Goal: Task Accomplishment & Management: Manage account settings

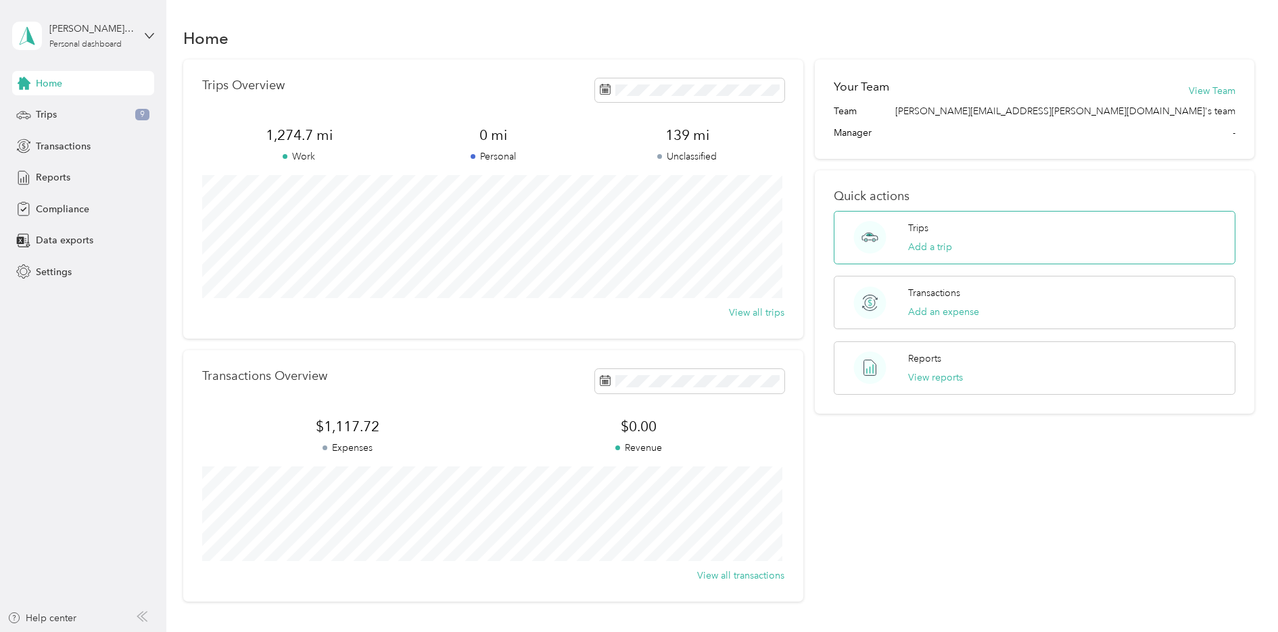
click at [987, 231] on div "Trips Add a trip" at bounding box center [1035, 237] width 402 height 53
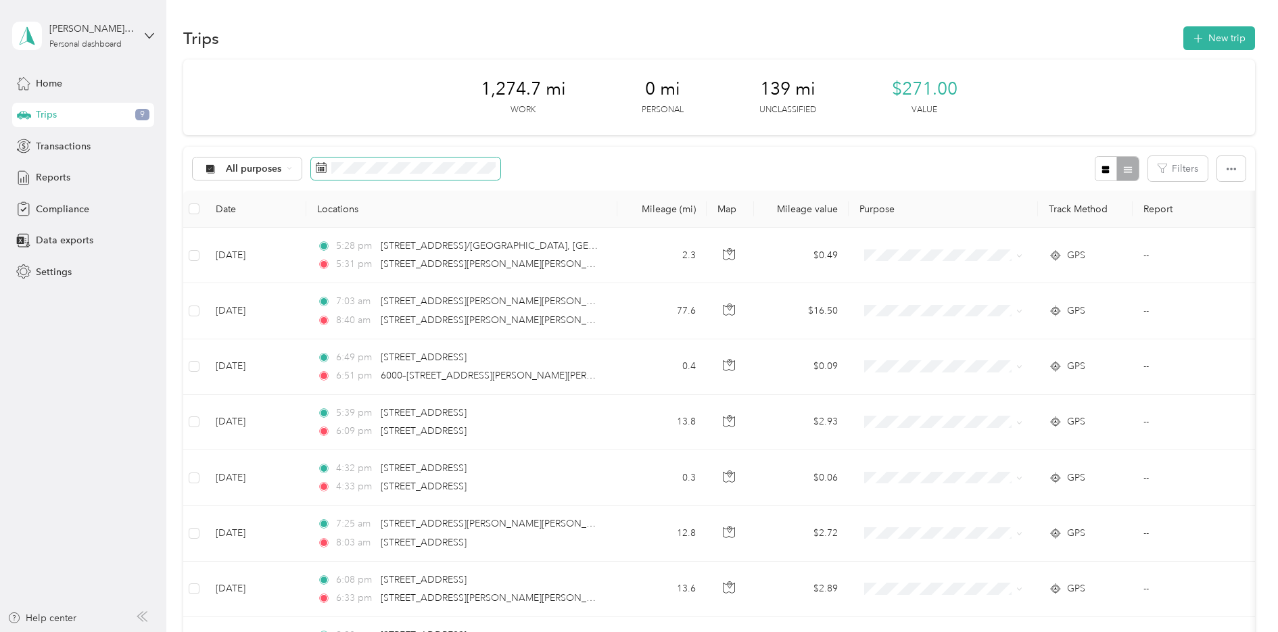
click at [318, 167] on rect at bounding box center [318, 167] width 1 height 1
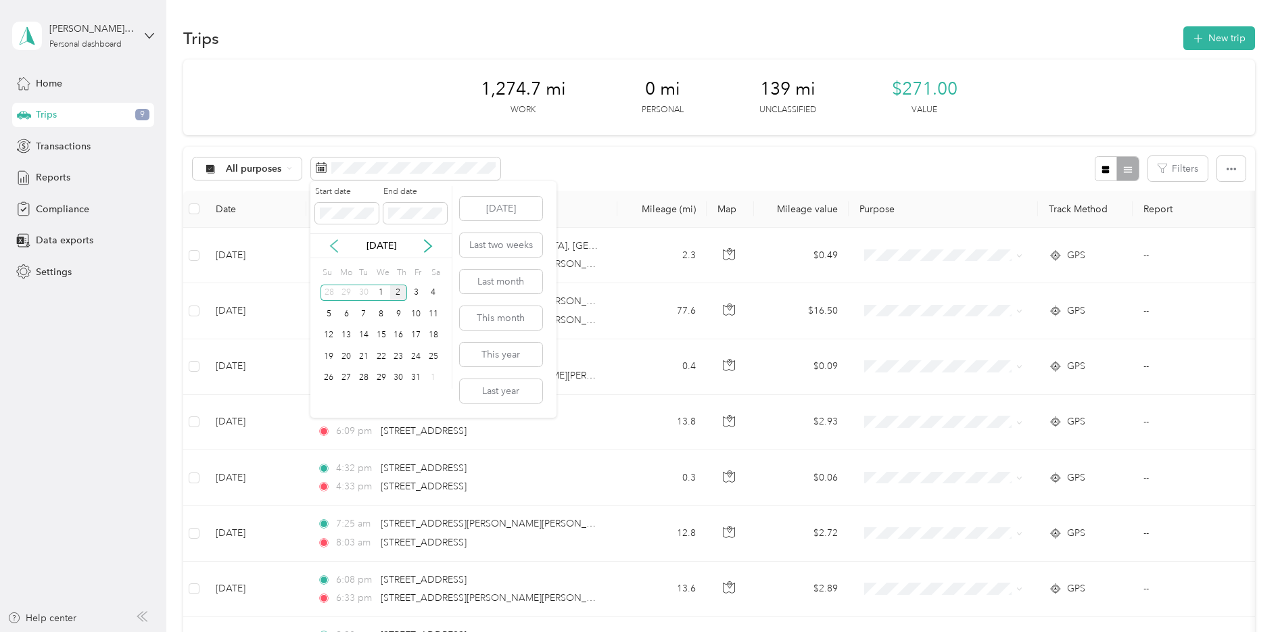
click at [332, 245] on icon at bounding box center [334, 246] width 7 height 12
click at [348, 296] on div "1" at bounding box center [346, 293] width 18 height 17
click at [367, 377] on div "30" at bounding box center [364, 378] width 18 height 17
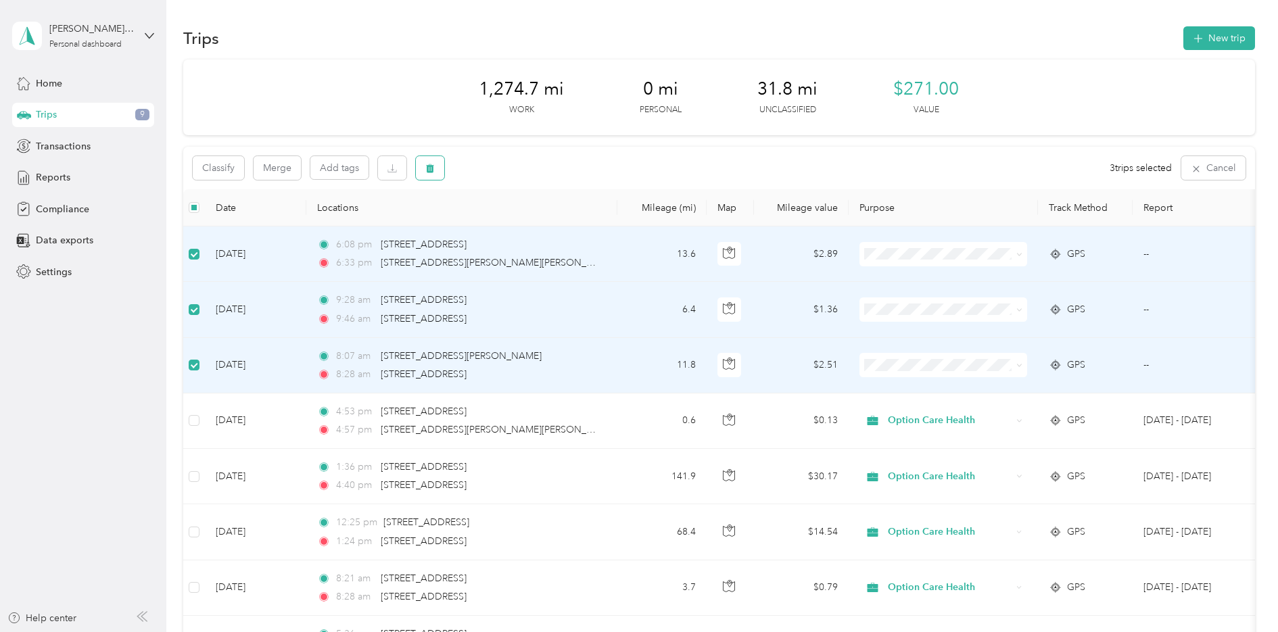
click at [440, 170] on button "button" at bounding box center [430, 168] width 28 height 24
click at [529, 222] on button "Yes" at bounding box center [530, 225] width 26 height 22
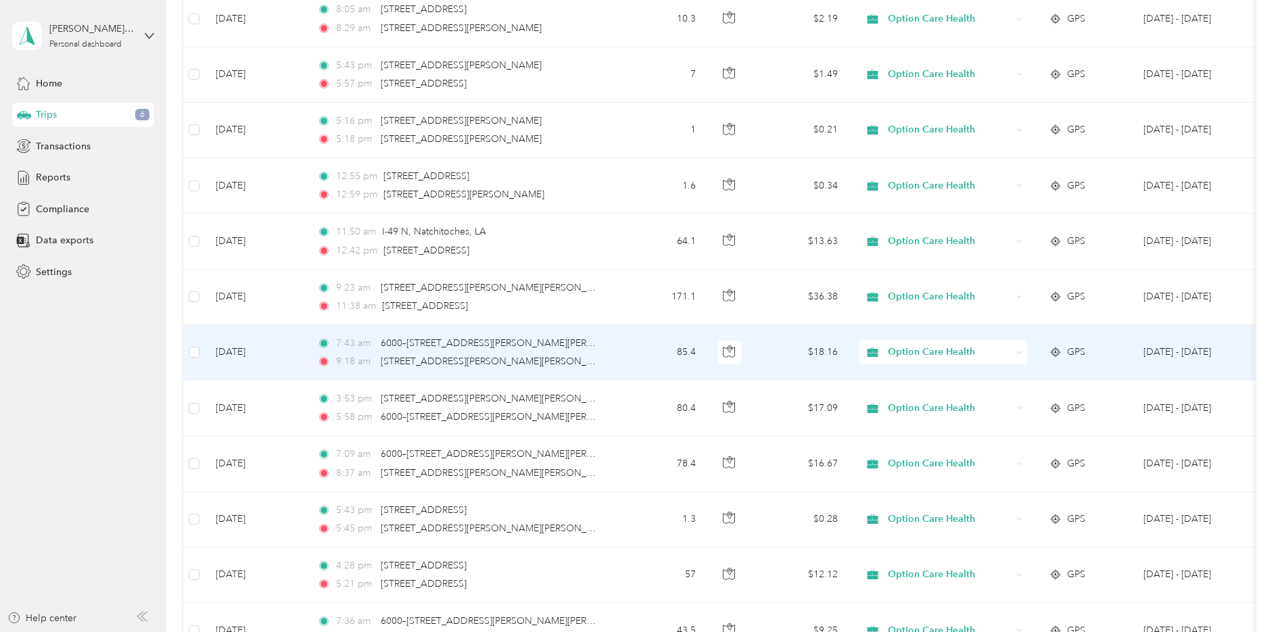
scroll to position [1150, 0]
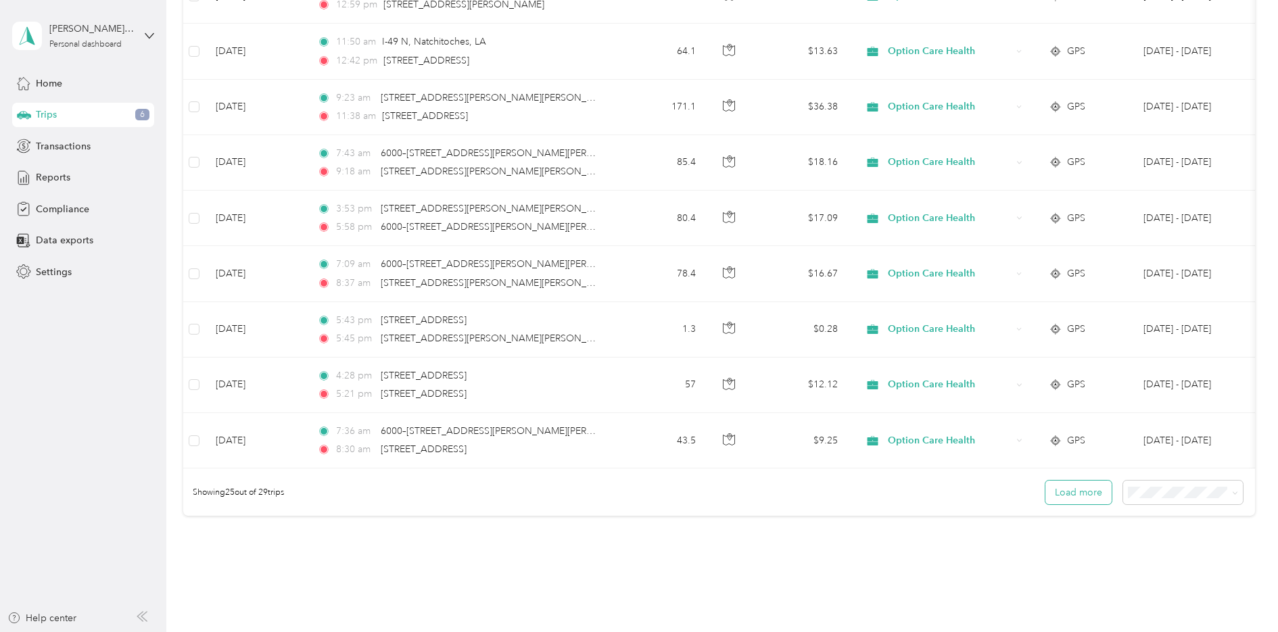
click at [1079, 502] on button "Load more" at bounding box center [1078, 493] width 66 height 24
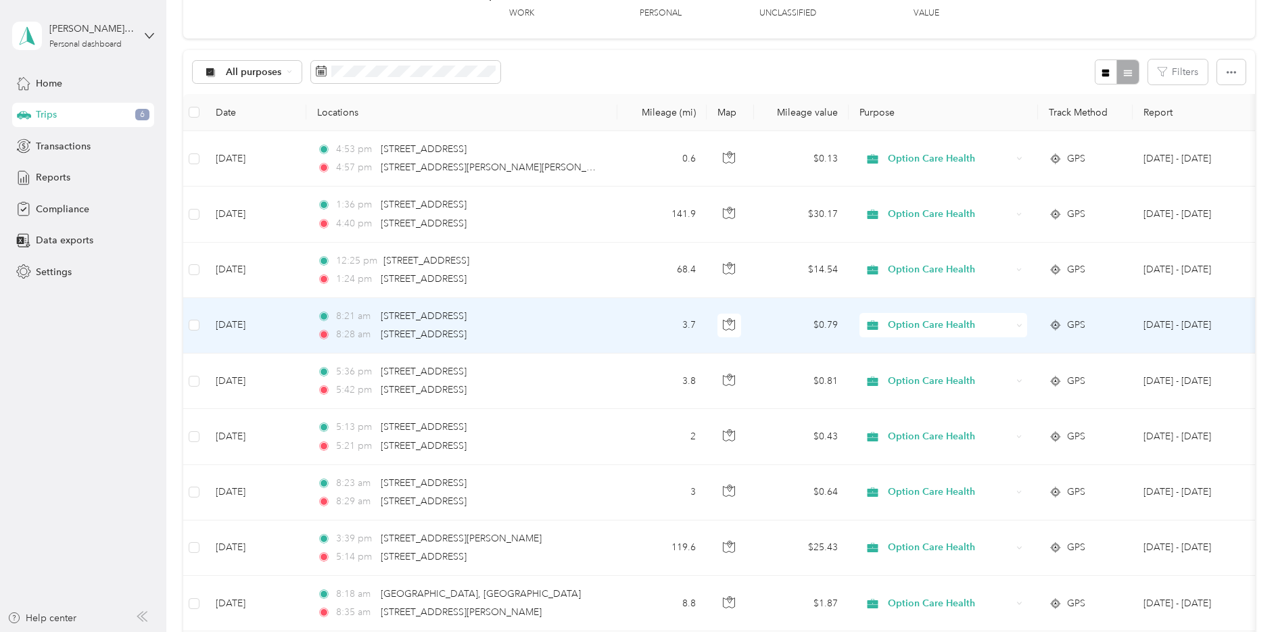
scroll to position [0, 0]
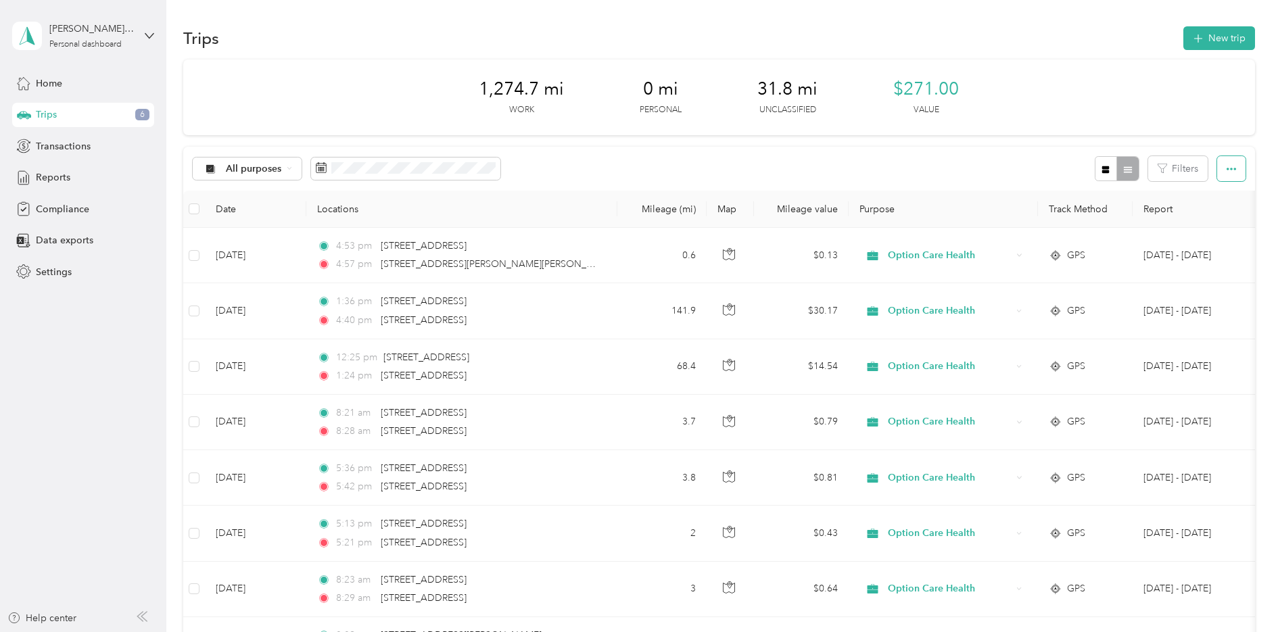
click at [1231, 171] on icon "button" at bounding box center [1231, 168] width 9 height 9
click at [1106, 95] on div "1,274.7 mi Work 0 mi Personal 31.8 mi Unclassified $271.00 Value" at bounding box center [719, 98] width 1072 height 76
click at [1062, 105] on div "1,274.7 mi Work 0 mi Personal 31.8 mi Unclassified $271.00 Value" at bounding box center [719, 98] width 1072 height 76
click at [965, 155] on div "All purposes Filters" at bounding box center [719, 169] width 1072 height 44
click at [147, 37] on icon at bounding box center [149, 35] width 9 height 9
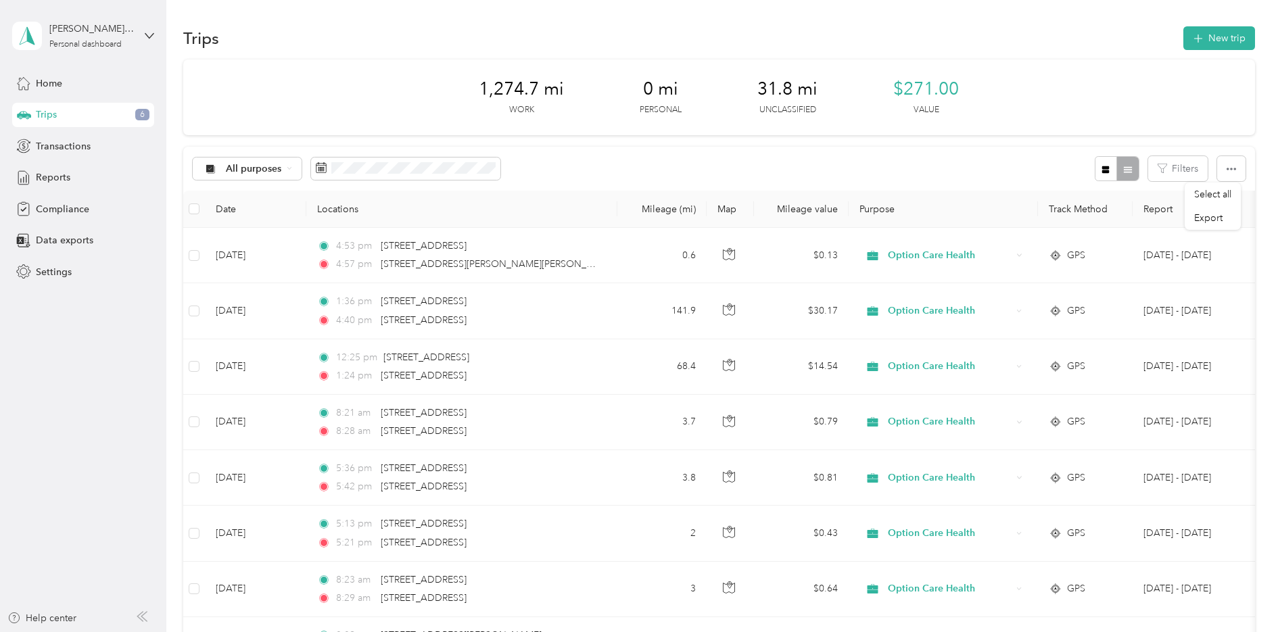
click at [45, 333] on aside "[PERSON_NAME] [PERSON_NAME] Personal dashboard Home Trips 6 Transactions Report…" at bounding box center [83, 316] width 166 height 632
click at [63, 147] on span "Transactions" at bounding box center [63, 146] width 55 height 14
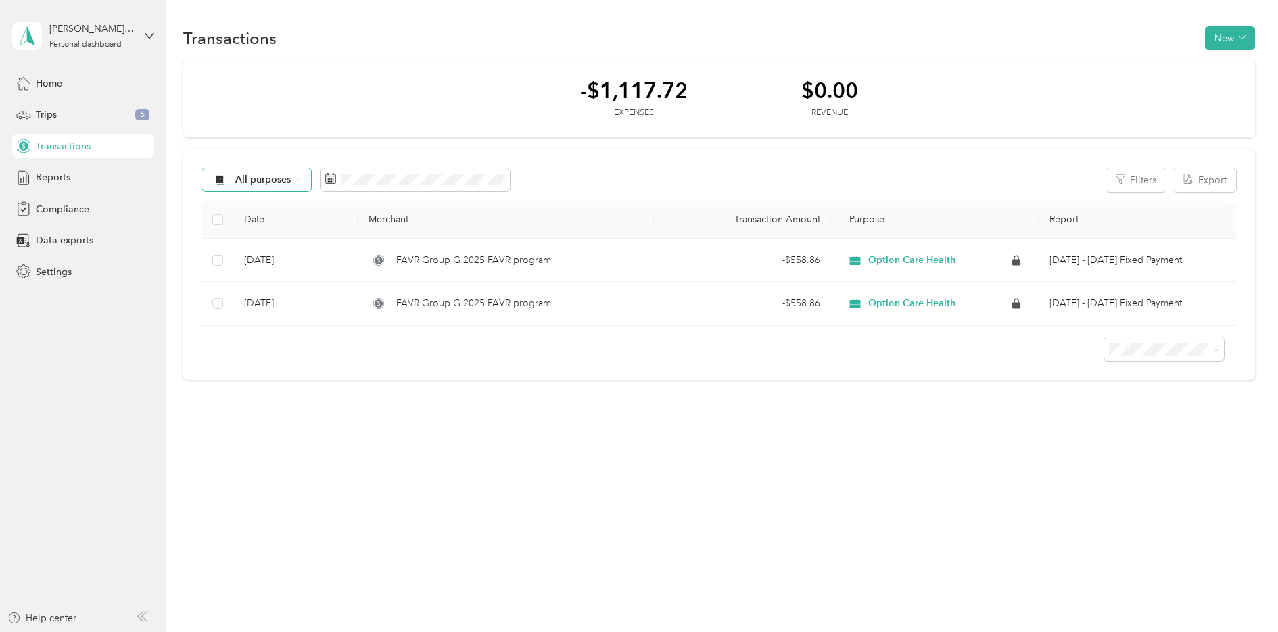
click at [296, 176] on div "All purposes" at bounding box center [257, 179] width 110 height 23
click at [264, 252] on span "Option Care Health" at bounding box center [278, 251] width 87 height 14
click at [62, 181] on span "Reports" at bounding box center [53, 177] width 34 height 14
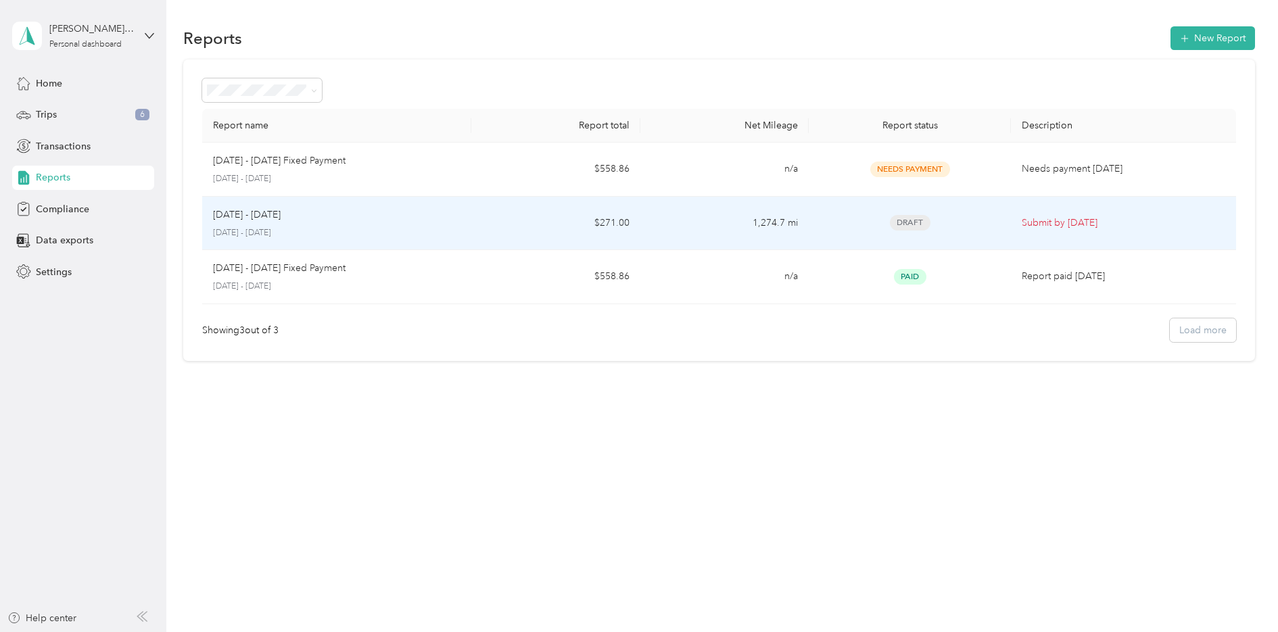
click at [1086, 222] on p "Submit by [DATE]" at bounding box center [1123, 223] width 203 height 15
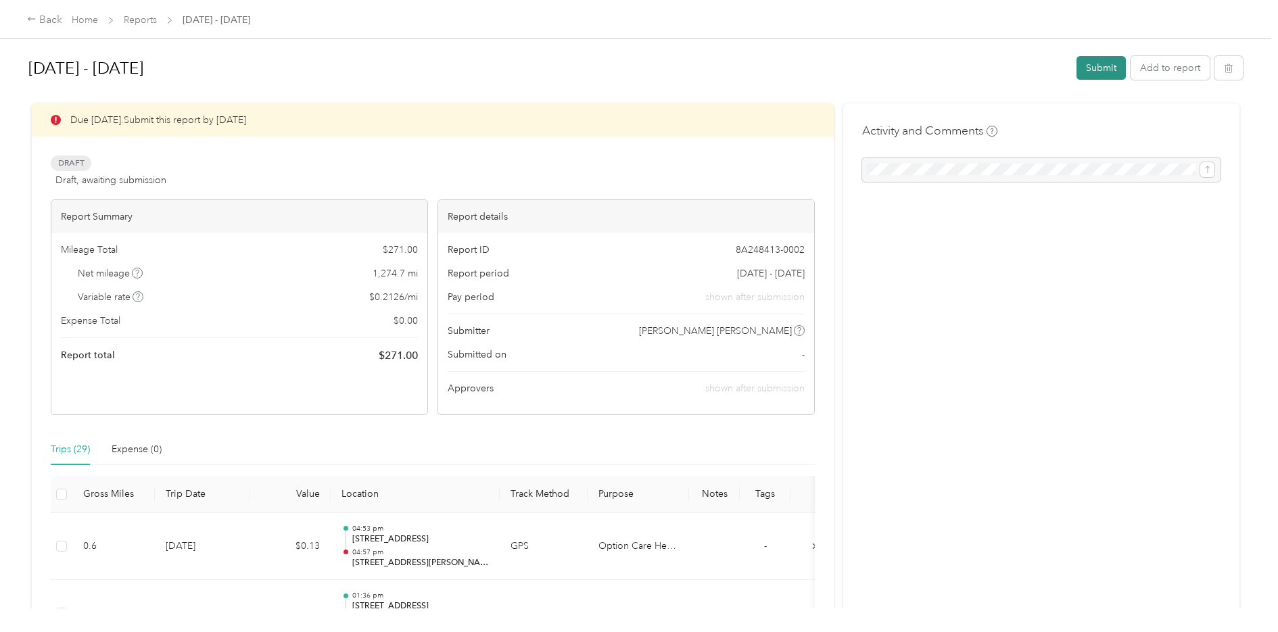
click at [1098, 68] on button "Submit" at bounding box center [1101, 68] width 49 height 24
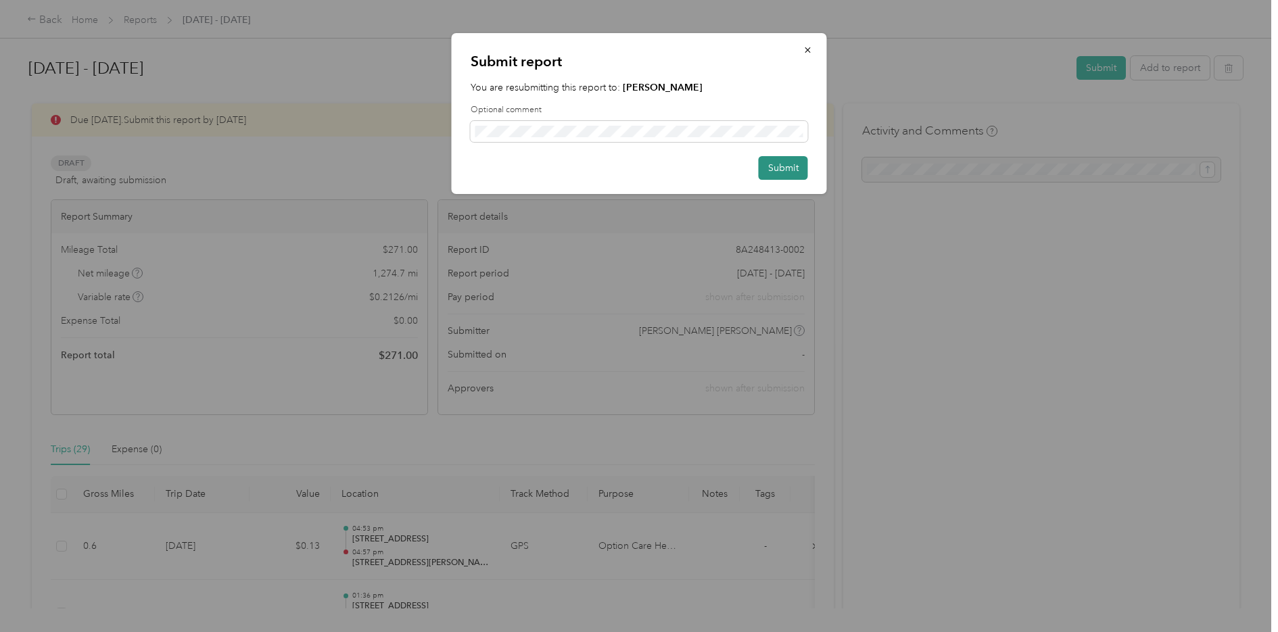
click at [787, 165] on button "Submit" at bounding box center [783, 168] width 49 height 24
